Goal: Find specific page/section: Locate a particular part of the current website

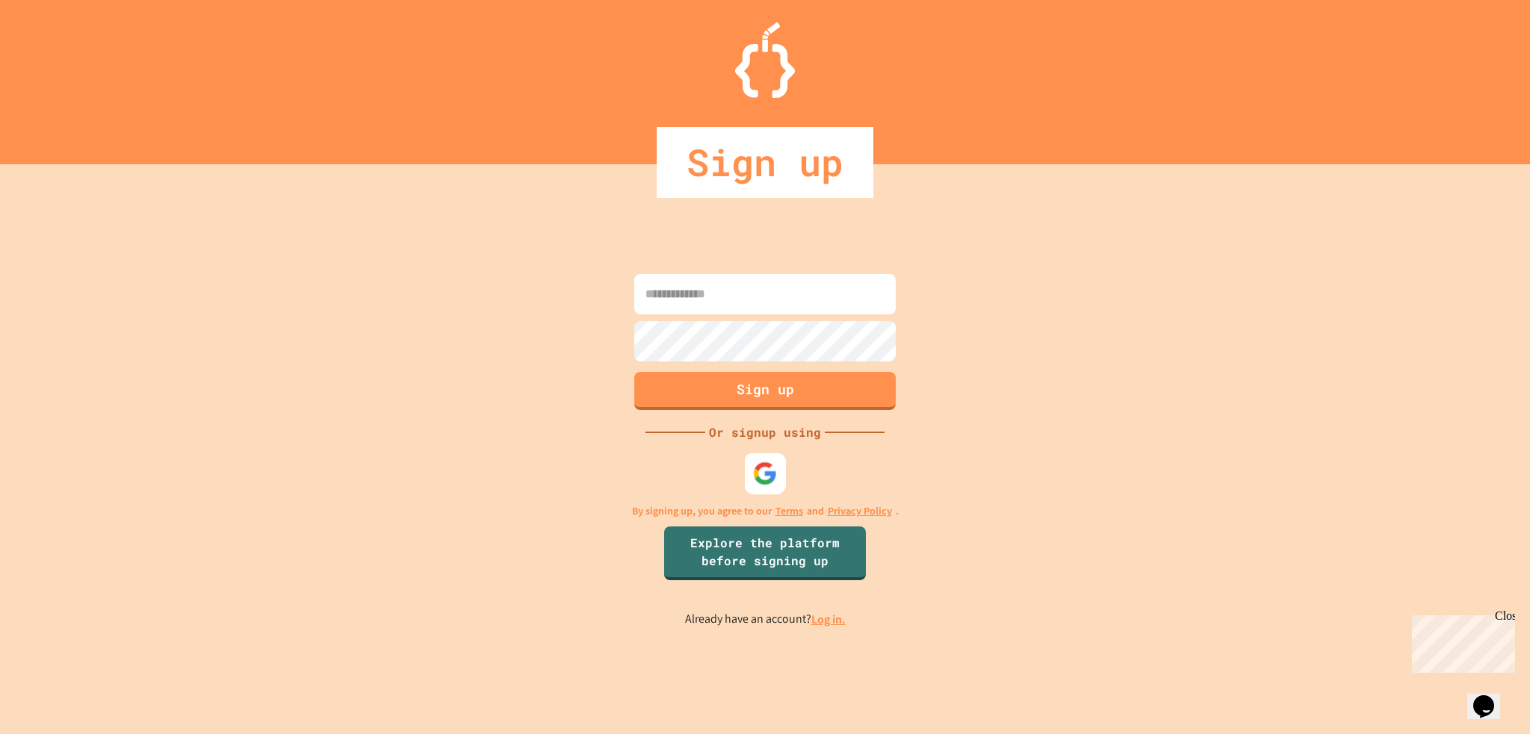
click at [776, 461] on img at bounding box center [765, 473] width 25 height 25
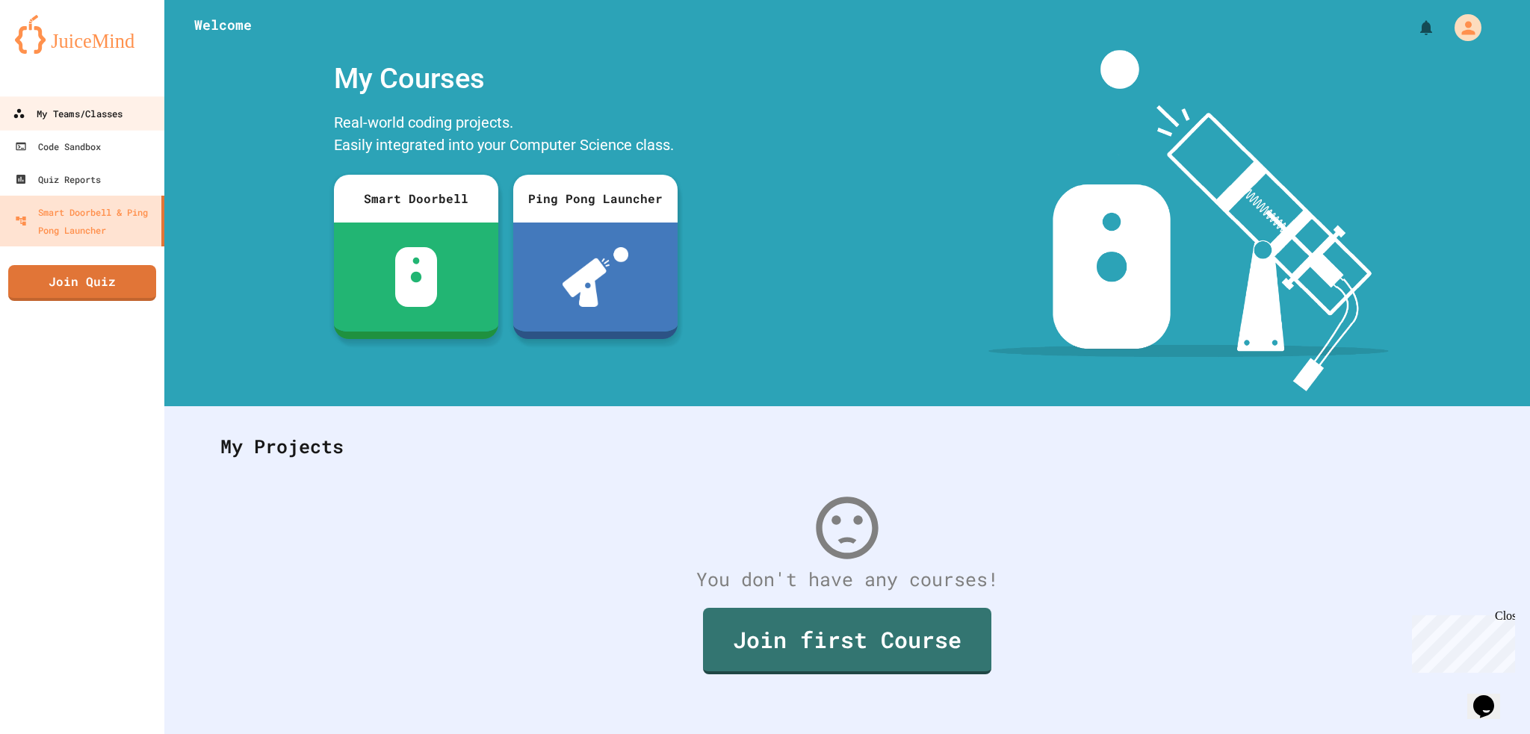
click at [28, 127] on link "My Teams/Classes" at bounding box center [83, 113] width 170 height 34
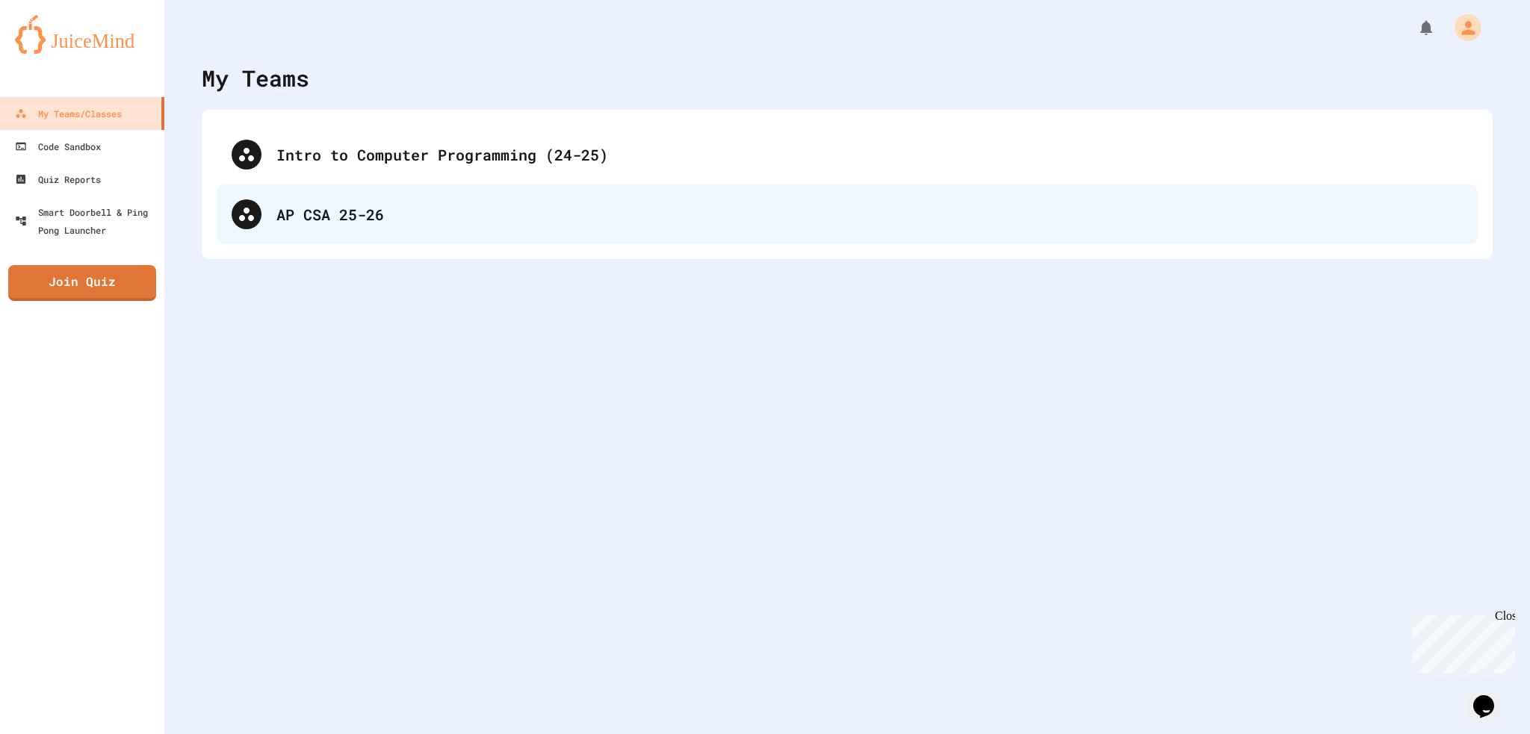
click at [442, 213] on div "AP CSA 25-26" at bounding box center [869, 214] width 1186 height 22
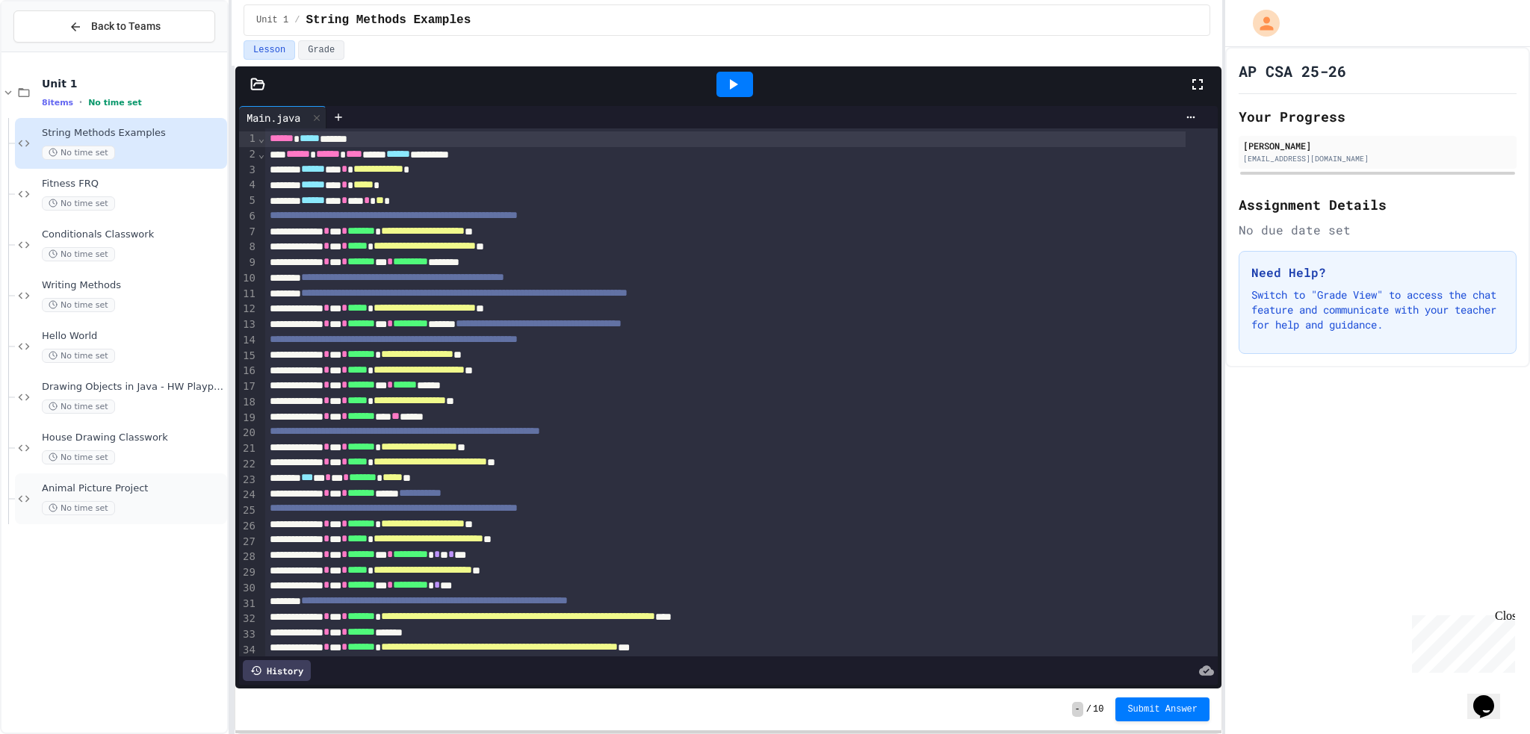
click at [143, 498] on div "Animal Picture Project No time set" at bounding box center [133, 499] width 182 height 33
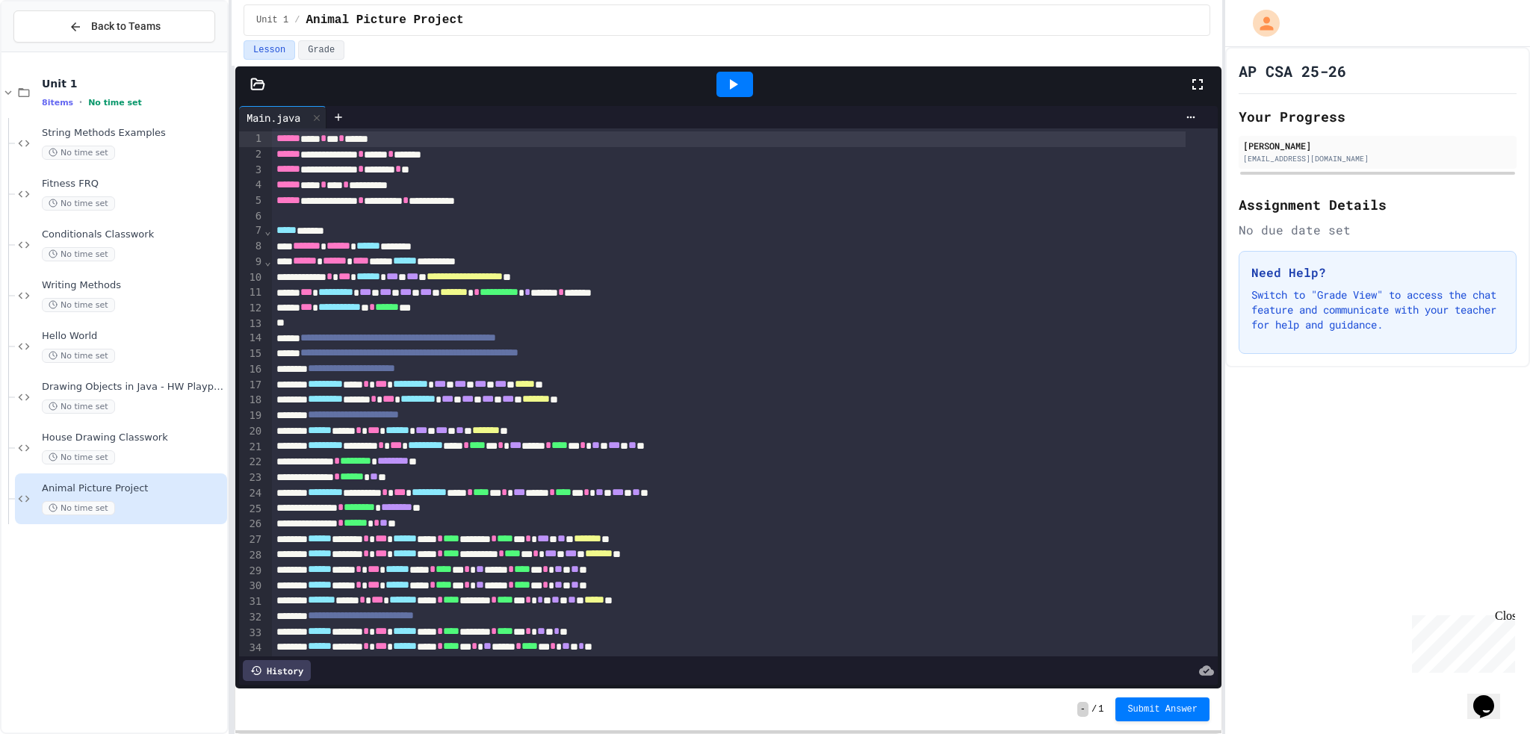
click at [1199, 80] on icon at bounding box center [1197, 84] width 10 height 10
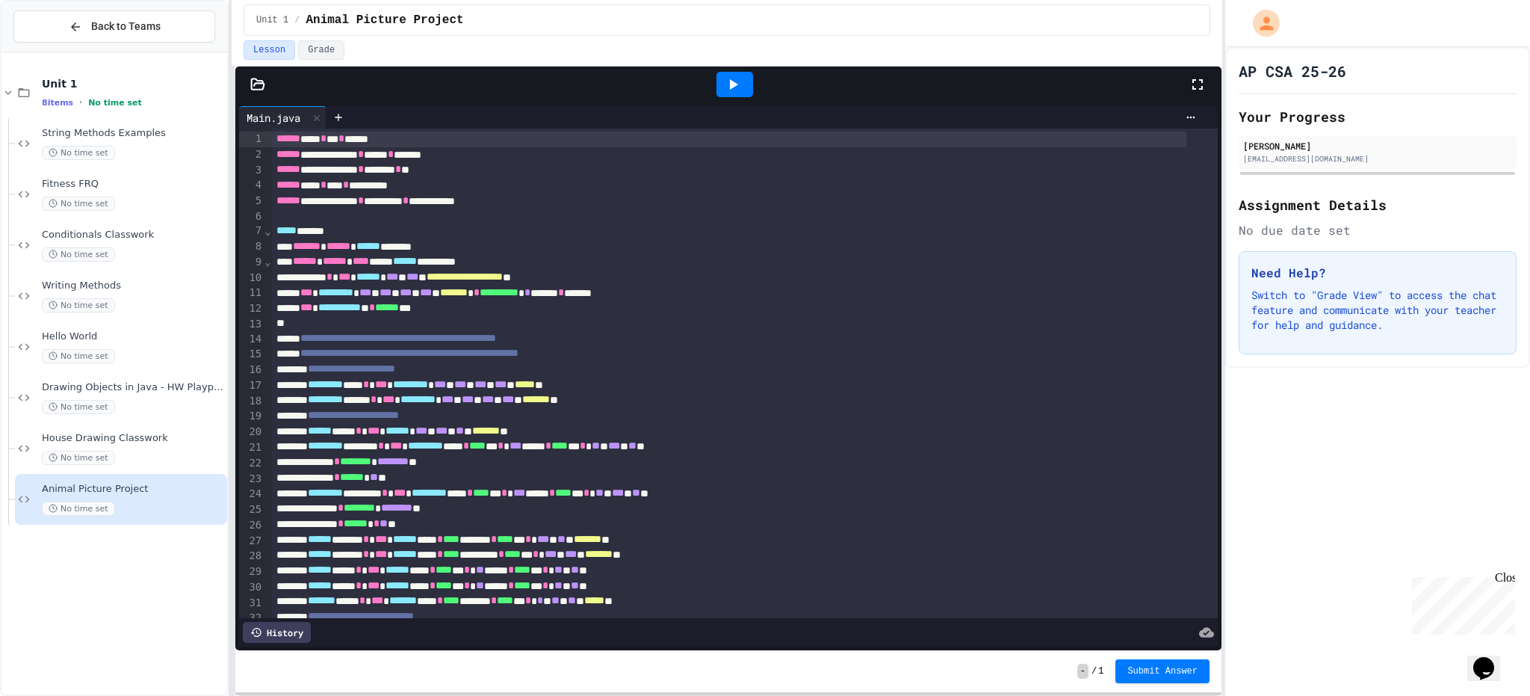
click at [1192, 85] on icon at bounding box center [1197, 84] width 10 height 10
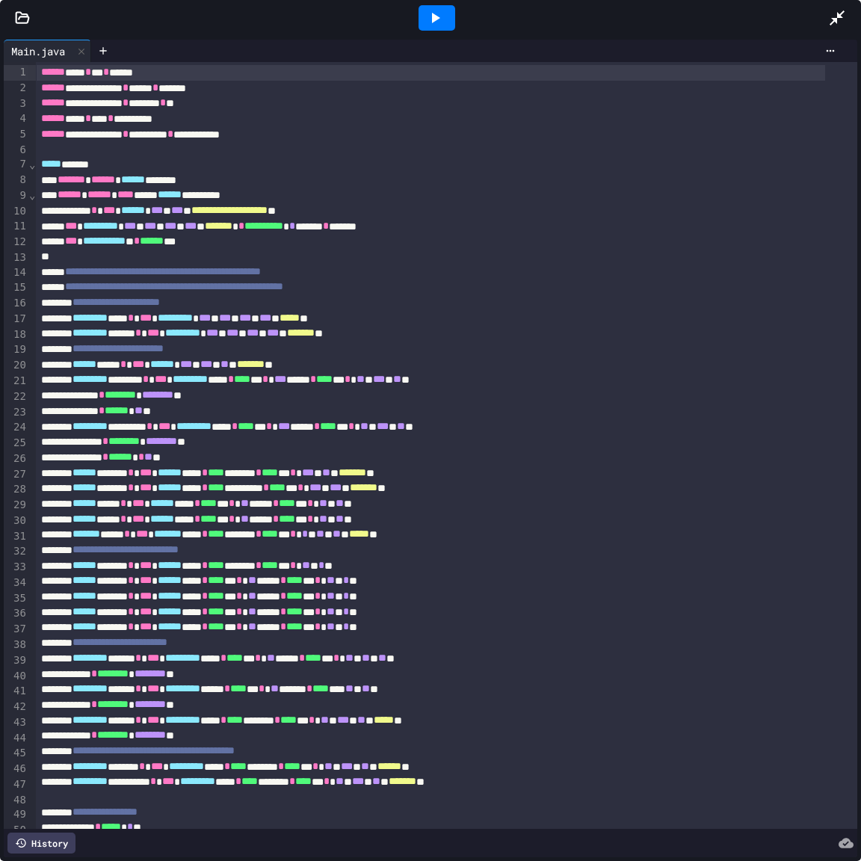
click at [442, 17] on icon at bounding box center [435, 18] width 18 height 18
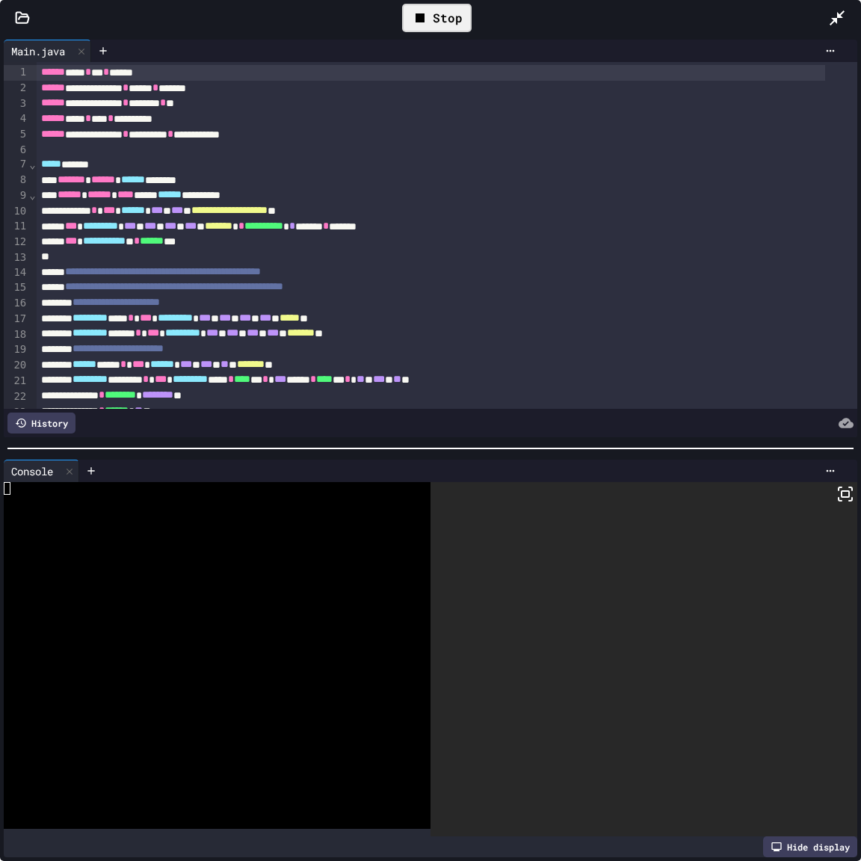
click at [836, 487] on icon at bounding box center [845, 494] width 18 height 18
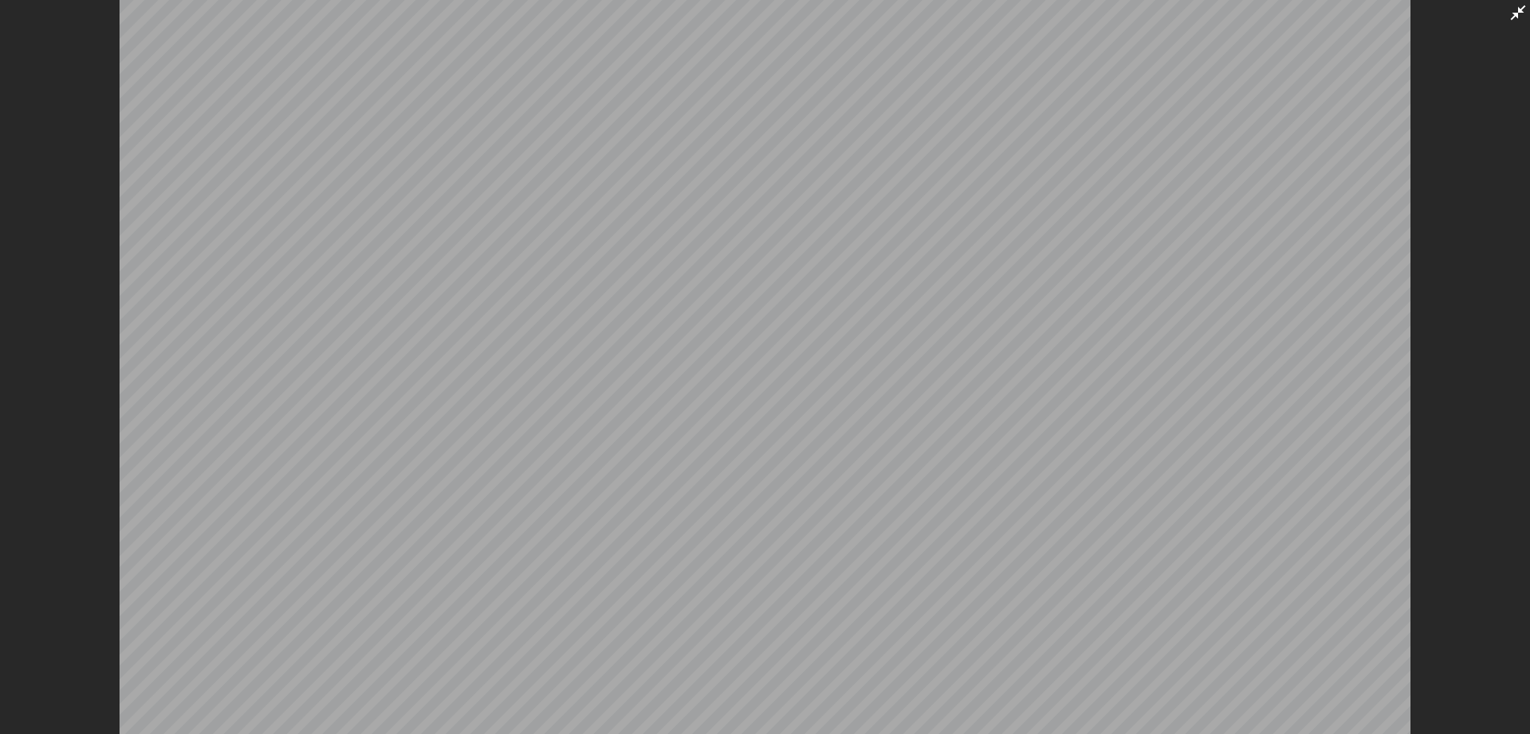
click at [1518, 8] on icon at bounding box center [1518, 13] width 18 height 18
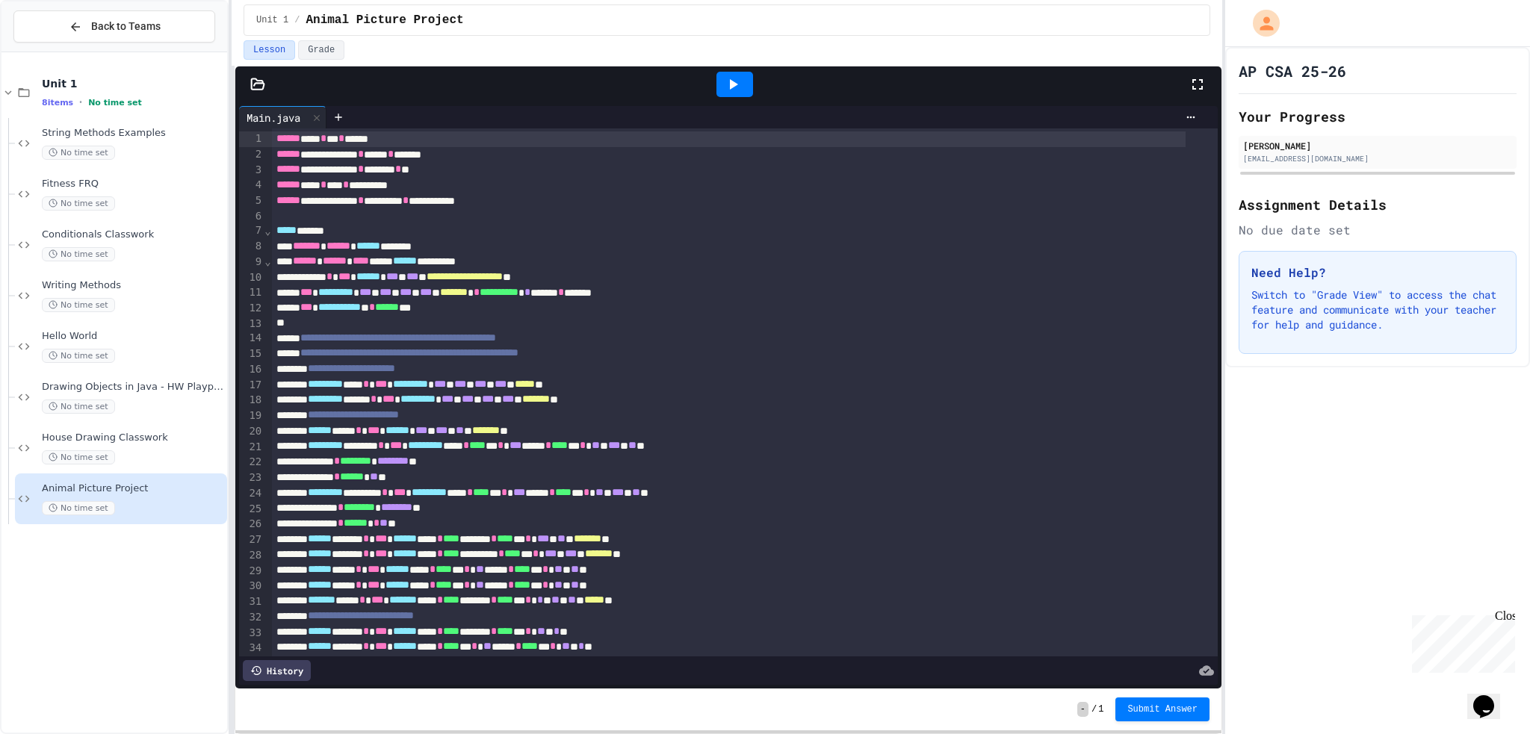
click at [734, 83] on icon at bounding box center [734, 84] width 8 height 10
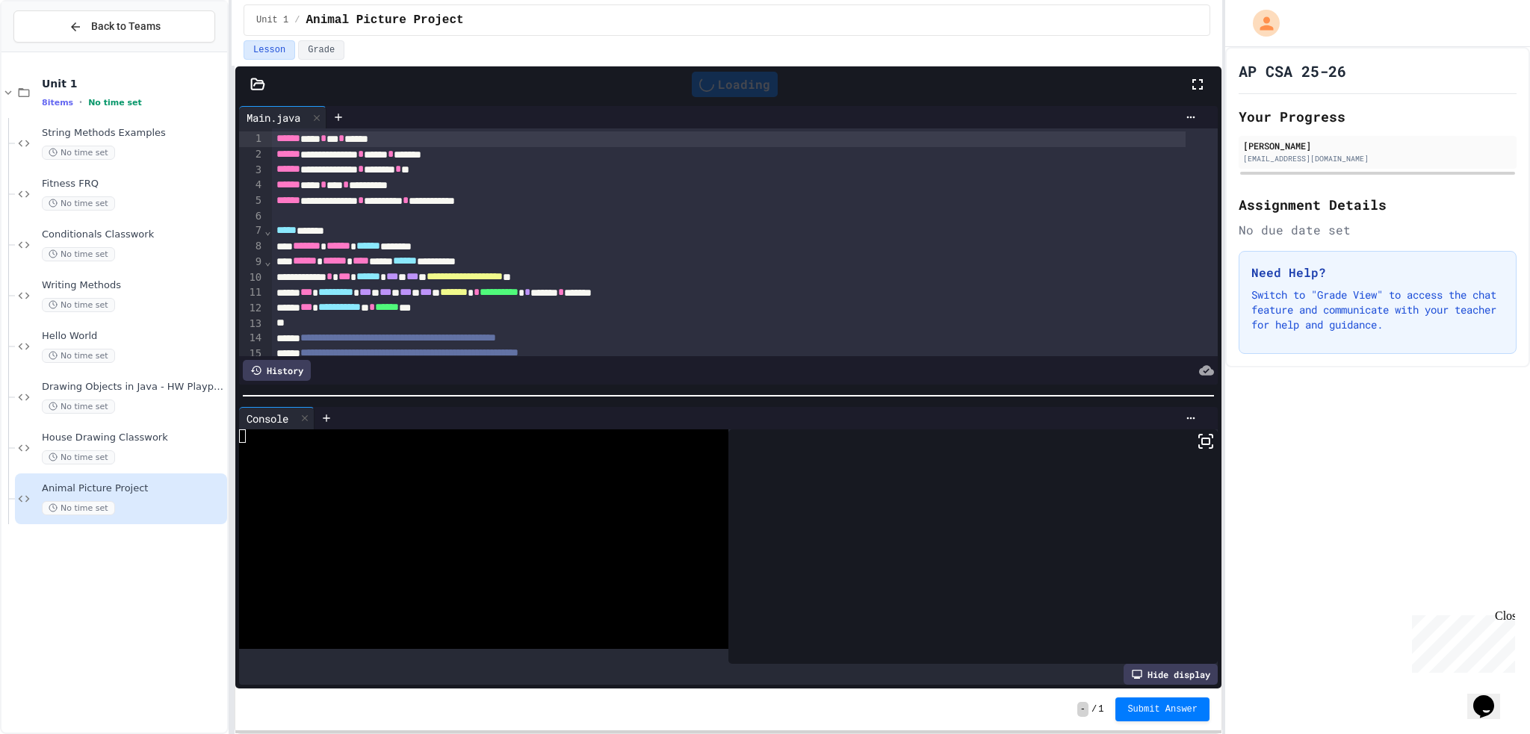
click at [1197, 433] on icon at bounding box center [1206, 442] width 18 height 18
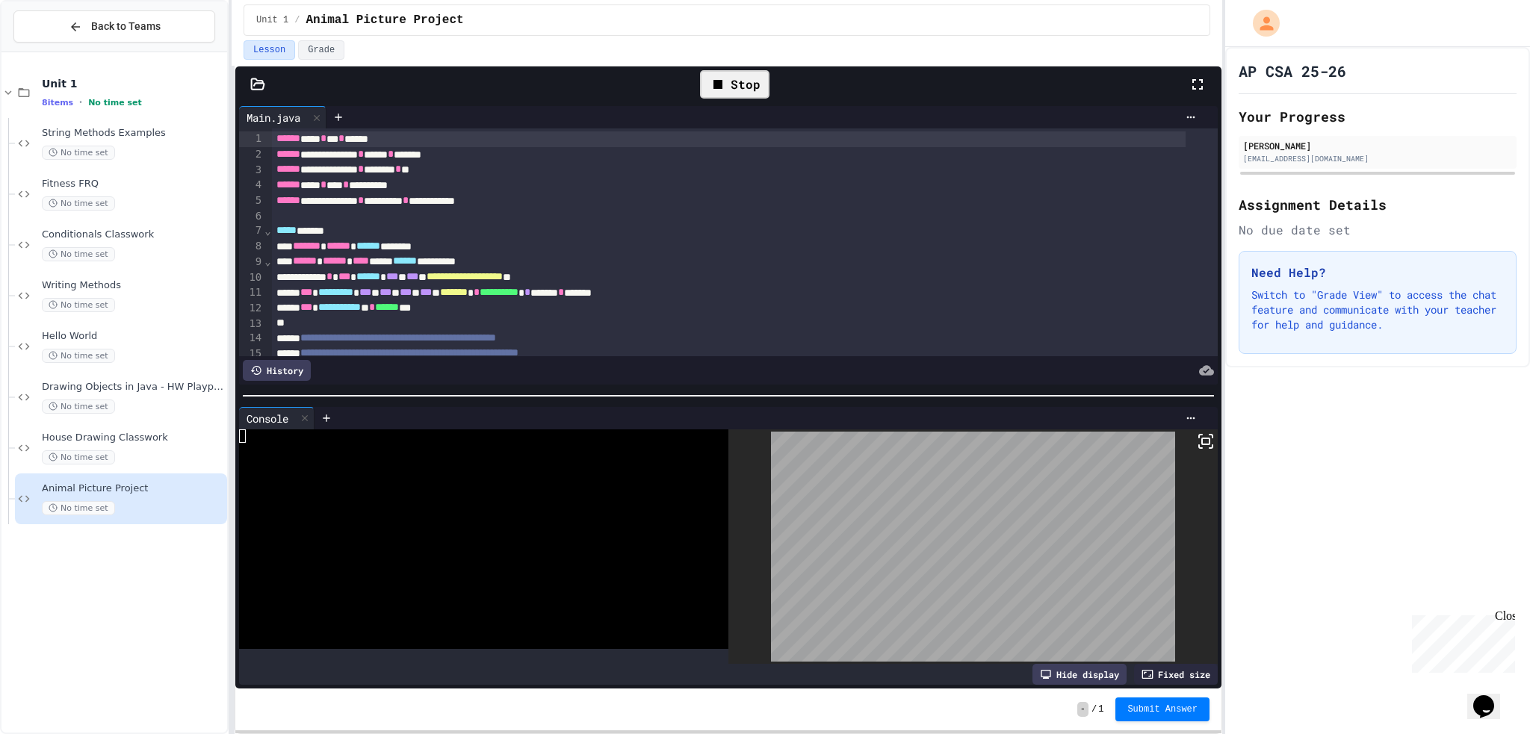
click at [739, 85] on div "Stop" at bounding box center [734, 84] width 69 height 28
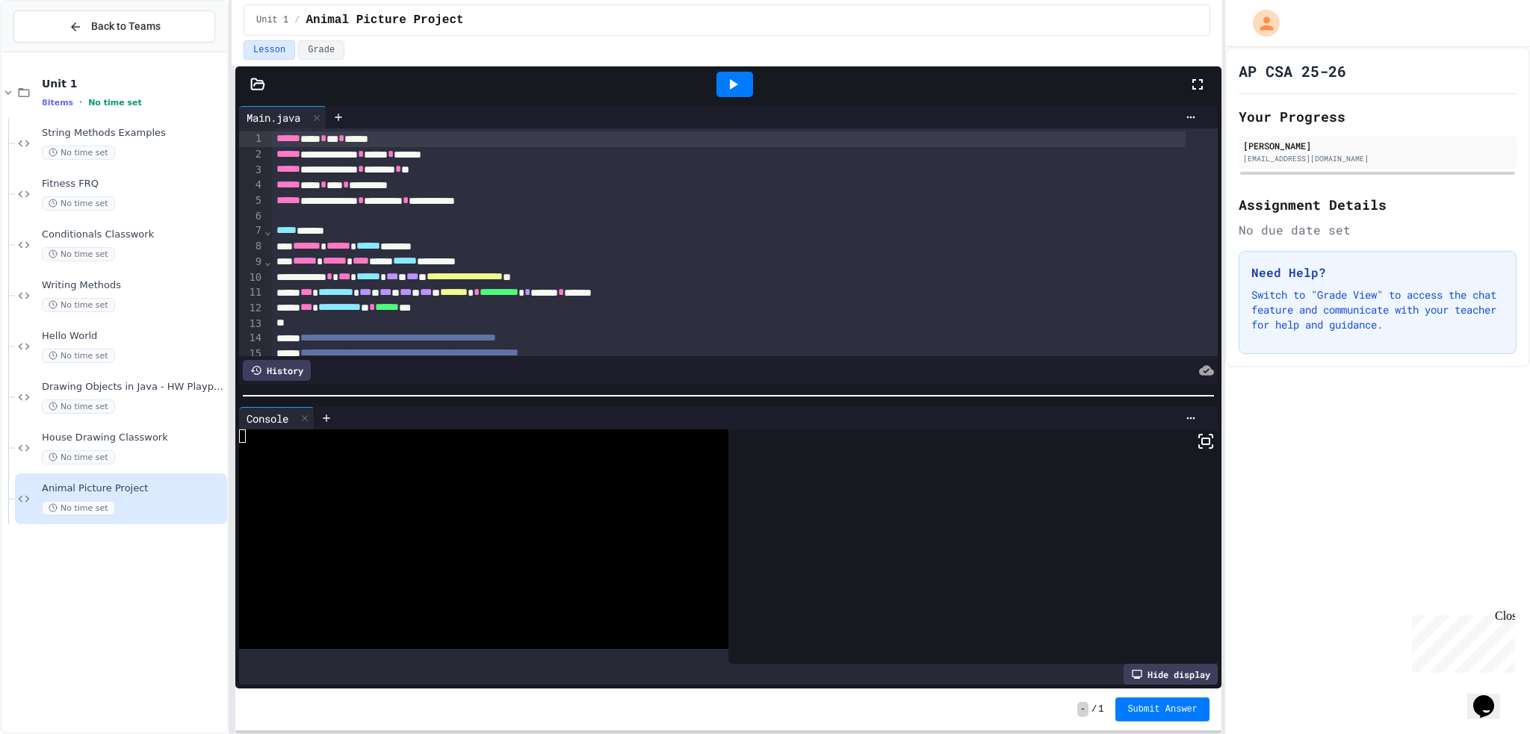
click at [731, 78] on icon at bounding box center [733, 84] width 18 height 18
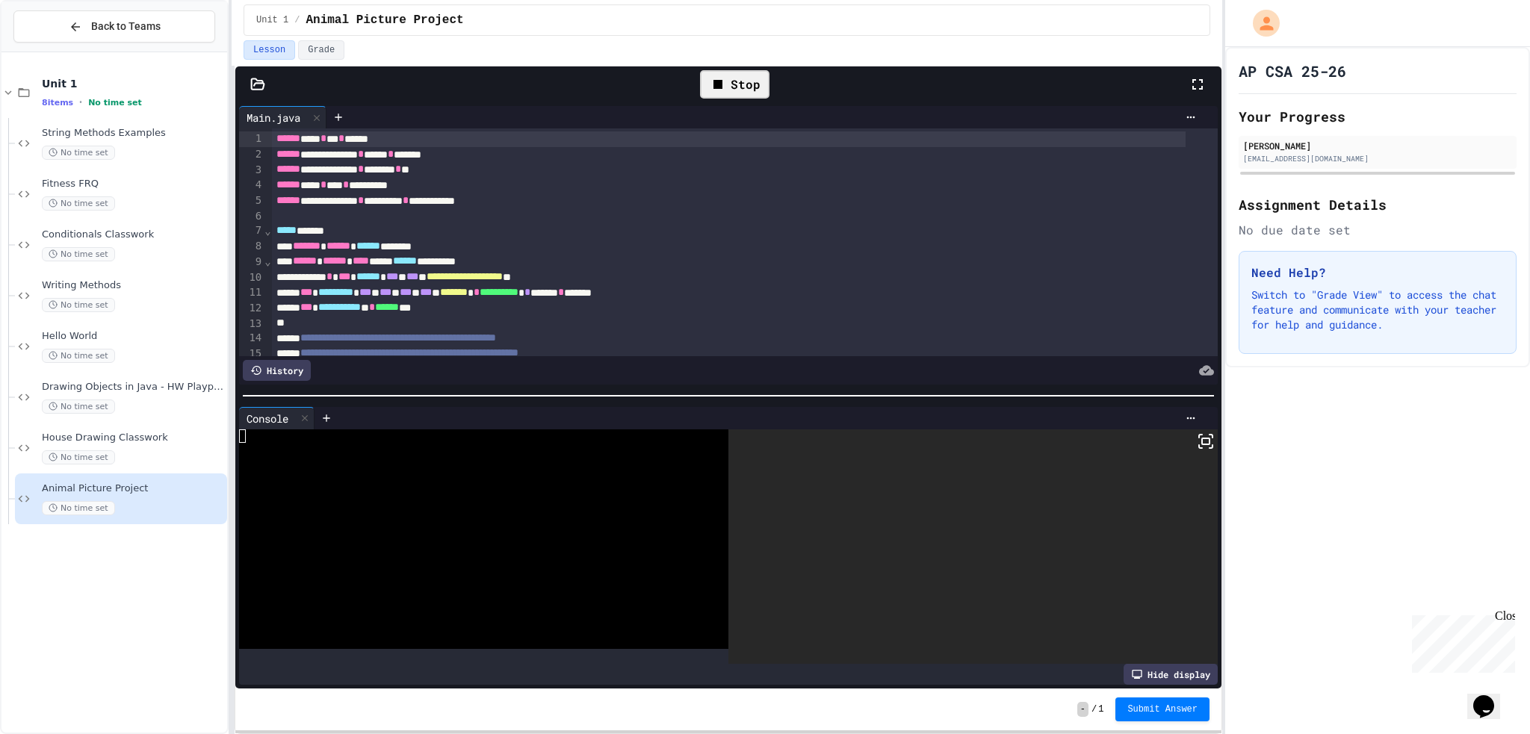
click at [1197, 439] on icon at bounding box center [1206, 442] width 18 height 18
